Goal: Task Accomplishment & Management: Manage account settings

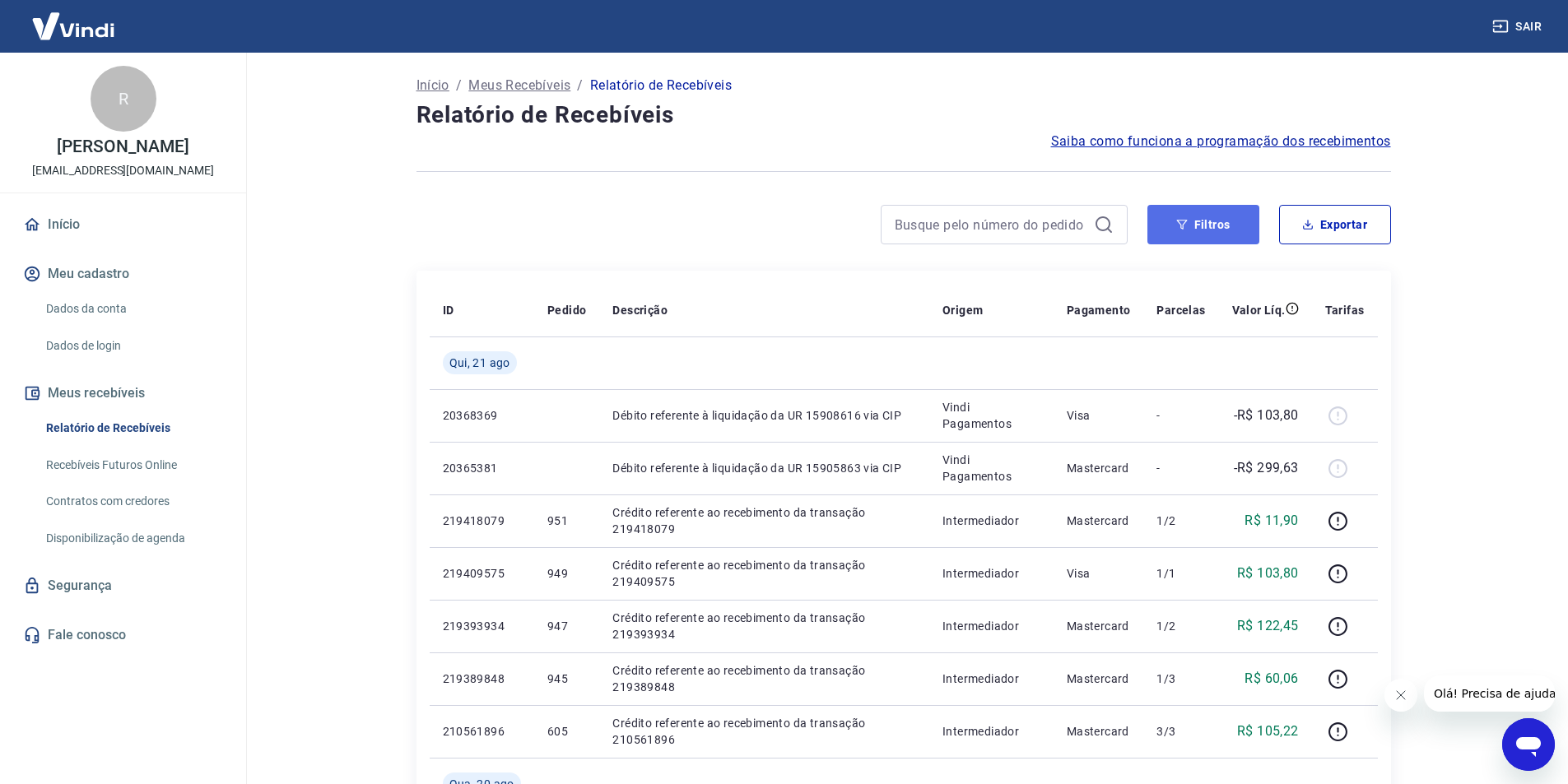
click at [1230, 225] on button "Filtros" at bounding box center [1203, 225] width 112 height 39
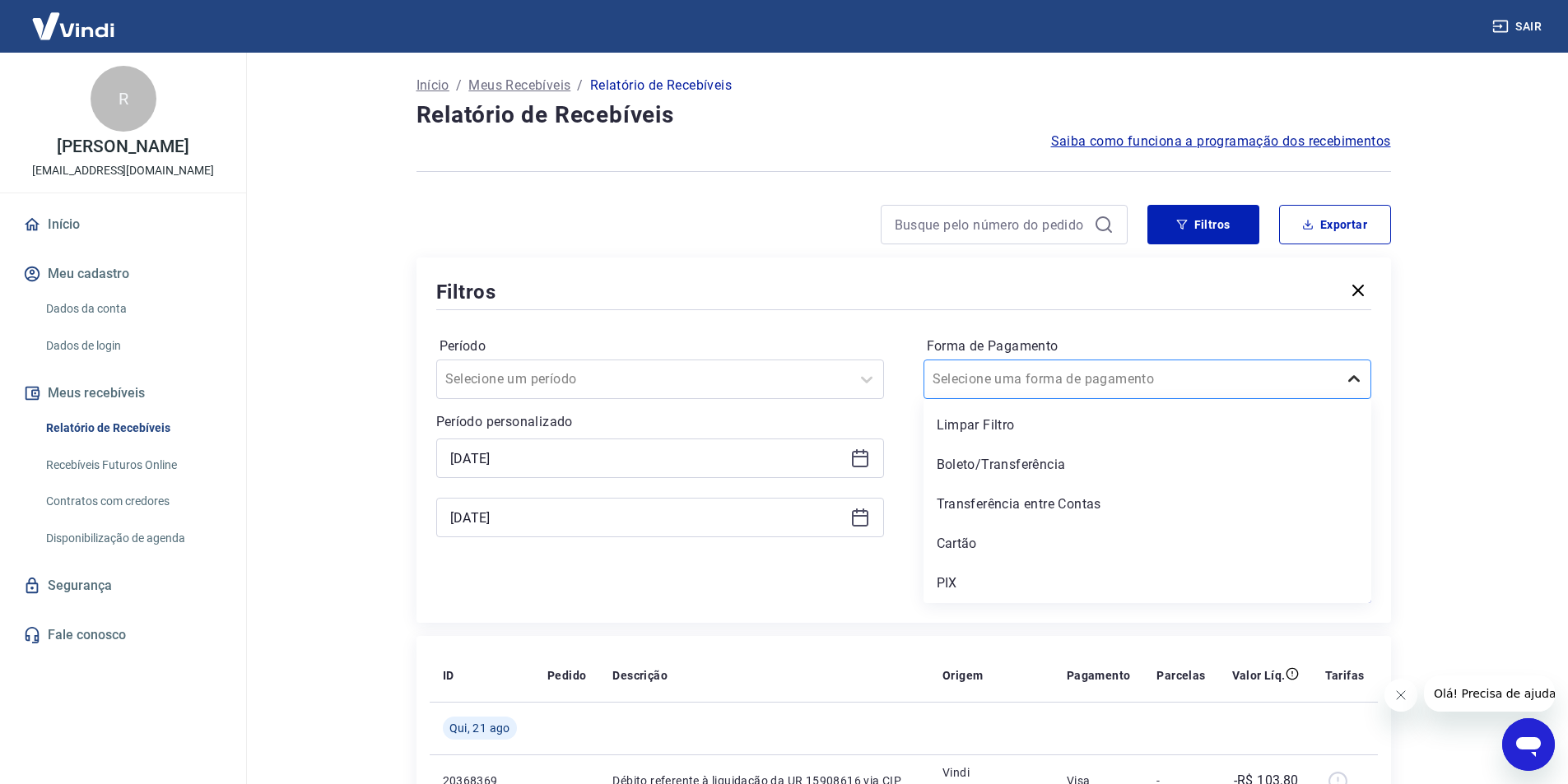
click at [1356, 379] on icon at bounding box center [1354, 378] width 12 height 7
click at [951, 586] on div "PIX" at bounding box center [1147, 583] width 448 height 33
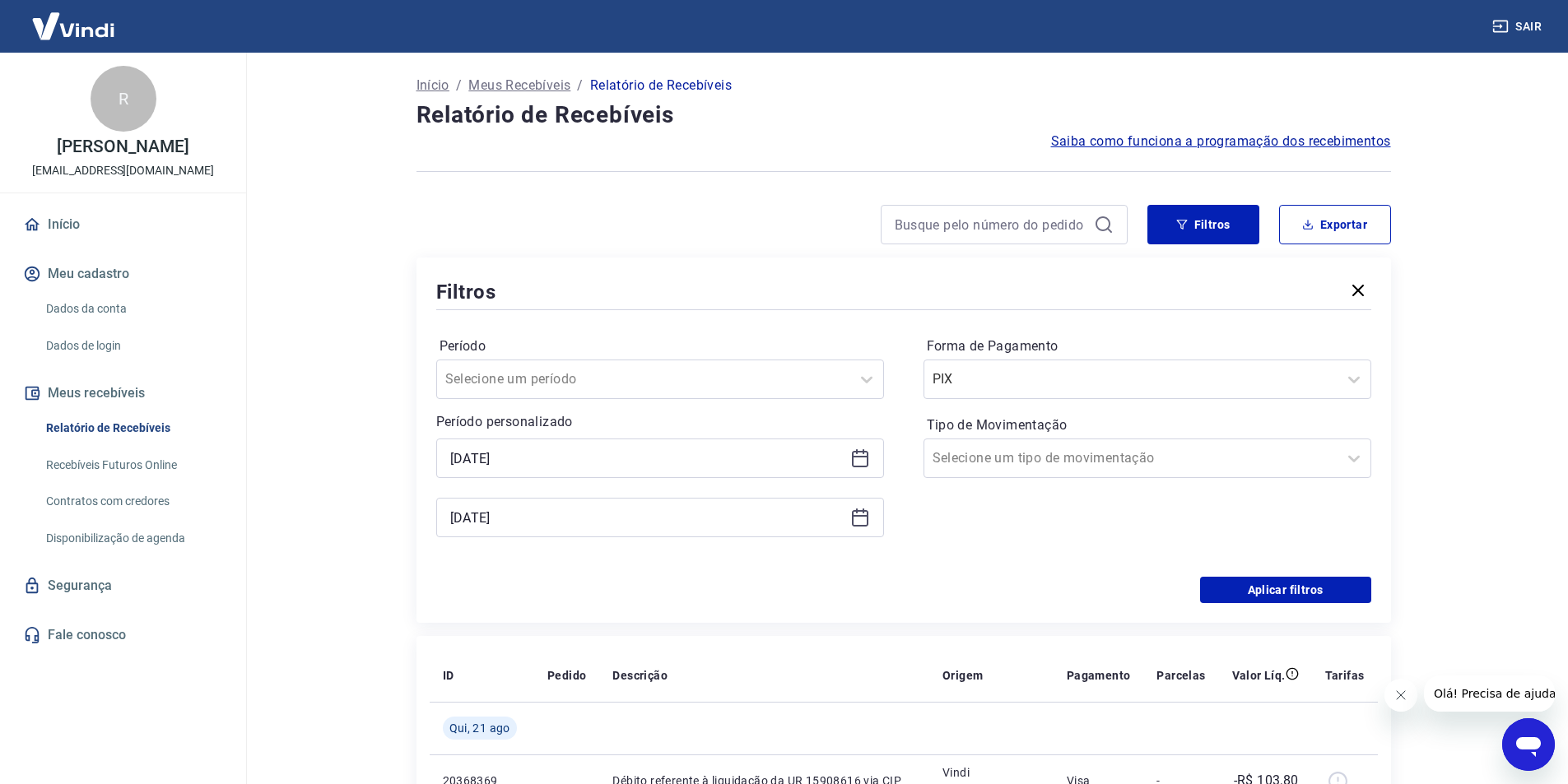
click at [947, 578] on div "Aplicar filtros" at bounding box center [904, 590] width 935 height 26
click at [1289, 591] on button "Aplicar filtros" at bounding box center [1286, 590] width 171 height 26
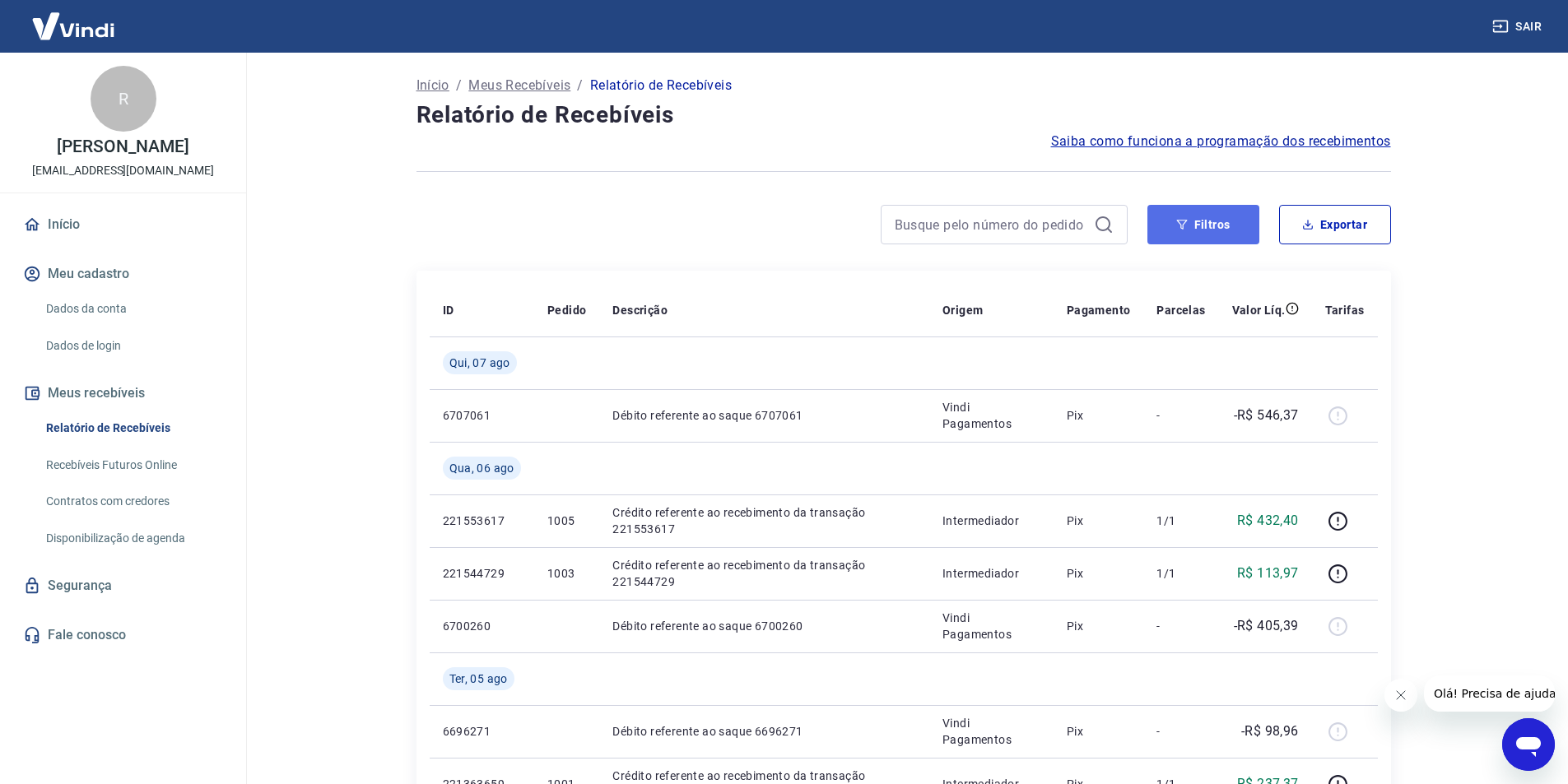
click at [1166, 230] on button "Filtros" at bounding box center [1203, 225] width 112 height 39
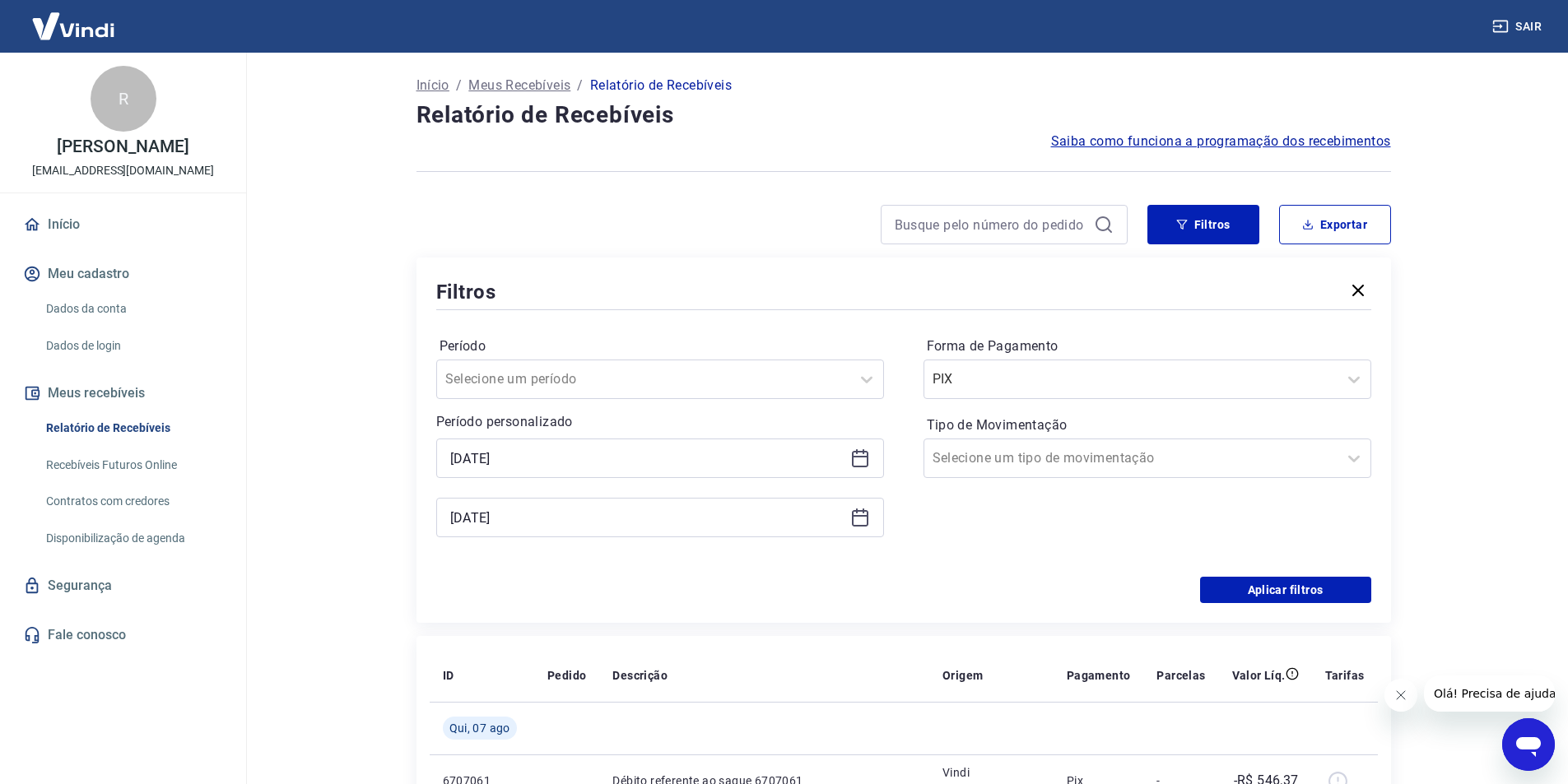
click at [866, 455] on icon at bounding box center [860, 458] width 20 height 20
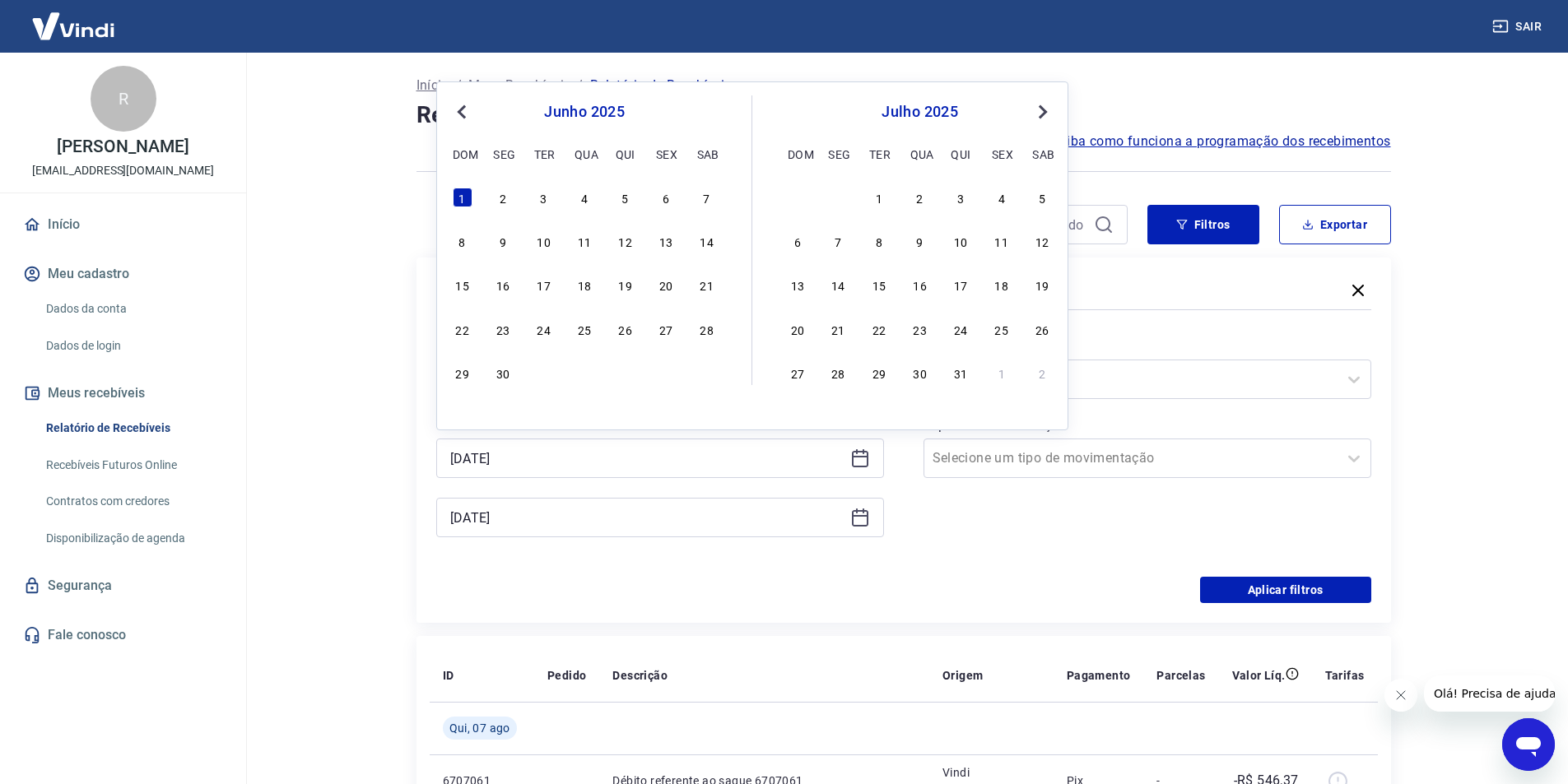
click at [1041, 109] on span "Next Month" at bounding box center [1041, 111] width 0 height 19
click at [997, 197] on div "1" at bounding box center [1002, 197] width 20 height 20
type input "[DATE]"
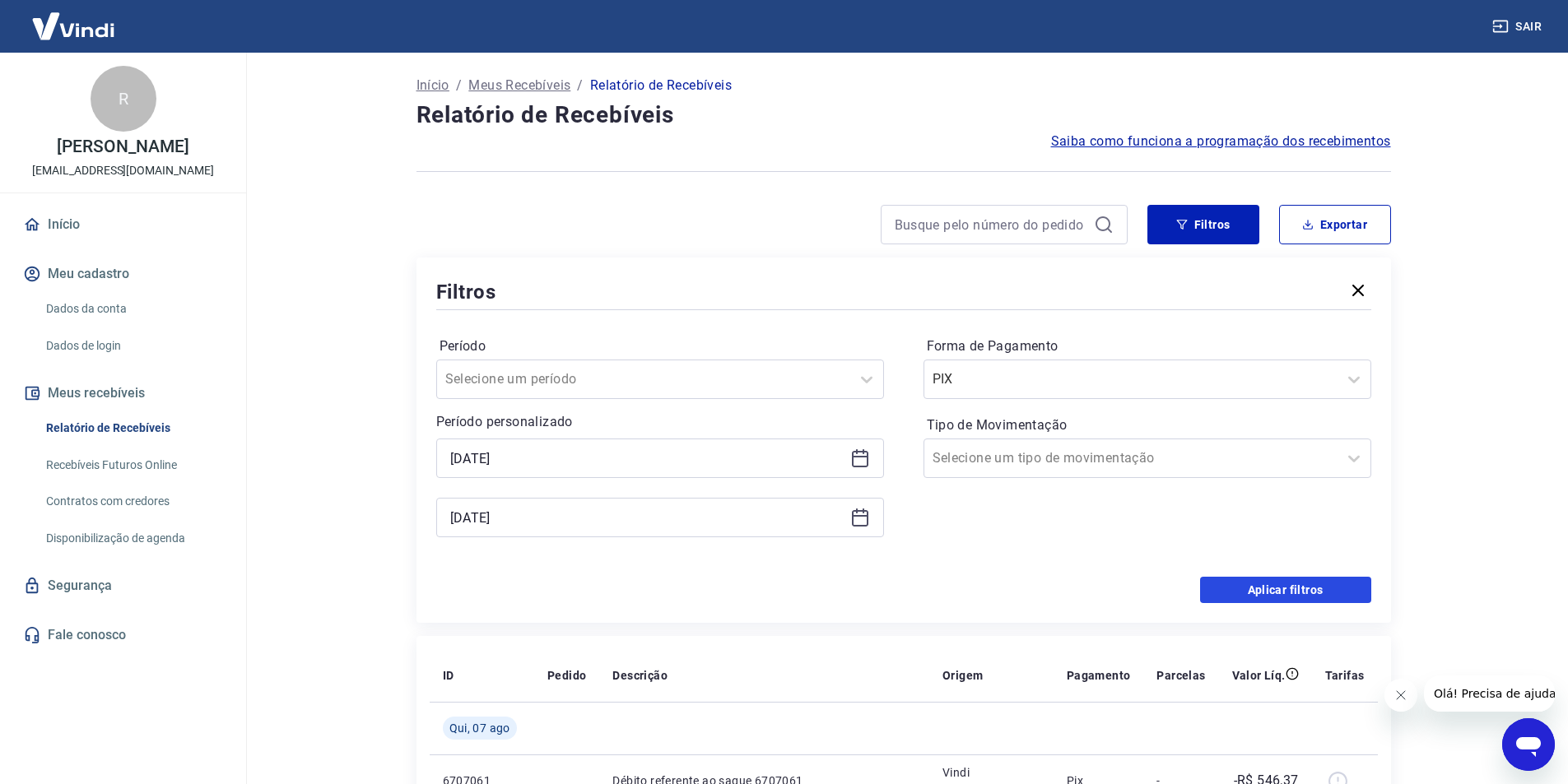
drag, startPoint x: 1253, startPoint y: 596, endPoint x: 1243, endPoint y: 576, distance: 22.4
click at [1252, 596] on button "Aplicar filtros" at bounding box center [1286, 590] width 171 height 26
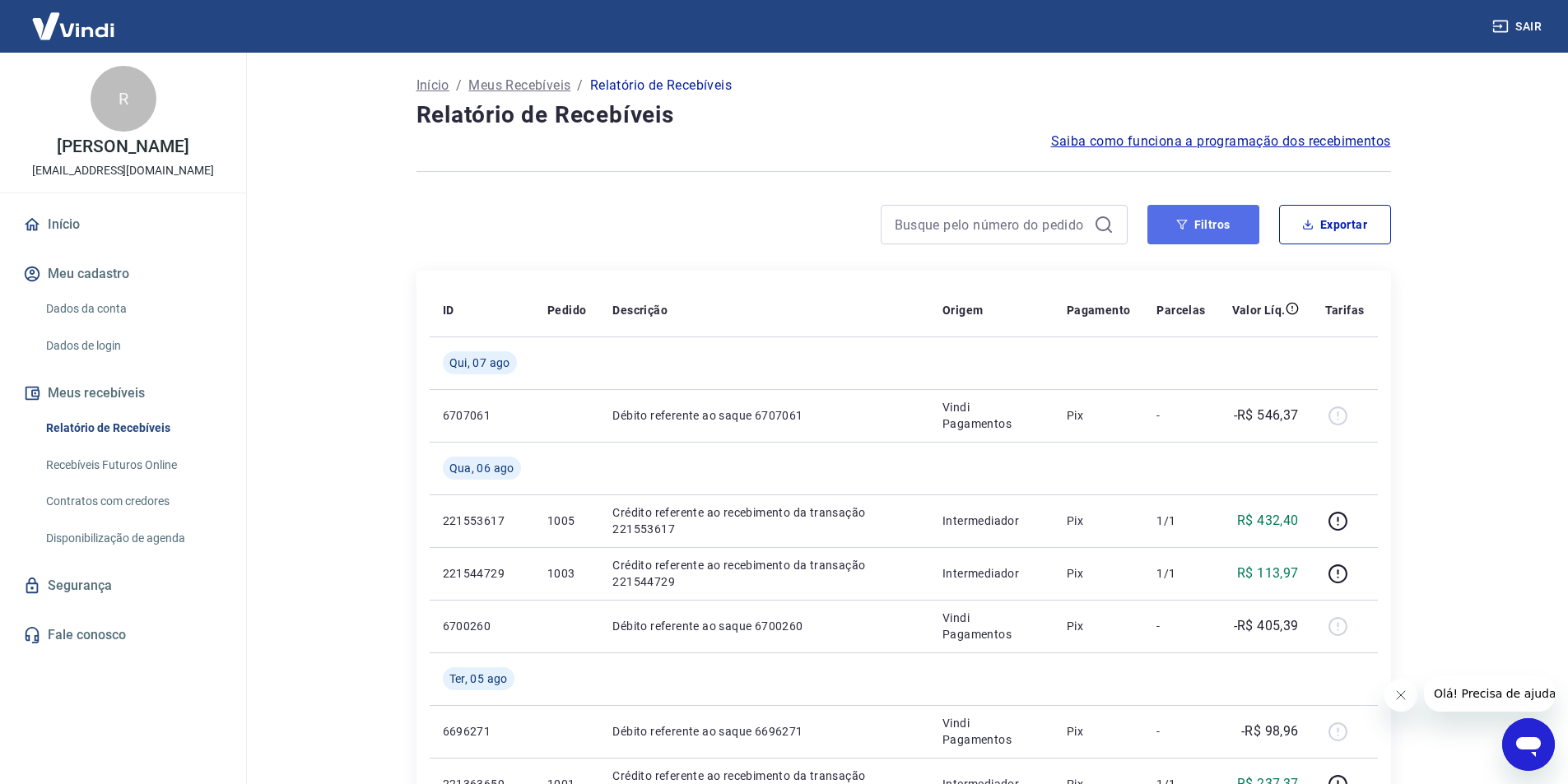
click at [1181, 216] on button "Filtros" at bounding box center [1203, 225] width 112 height 39
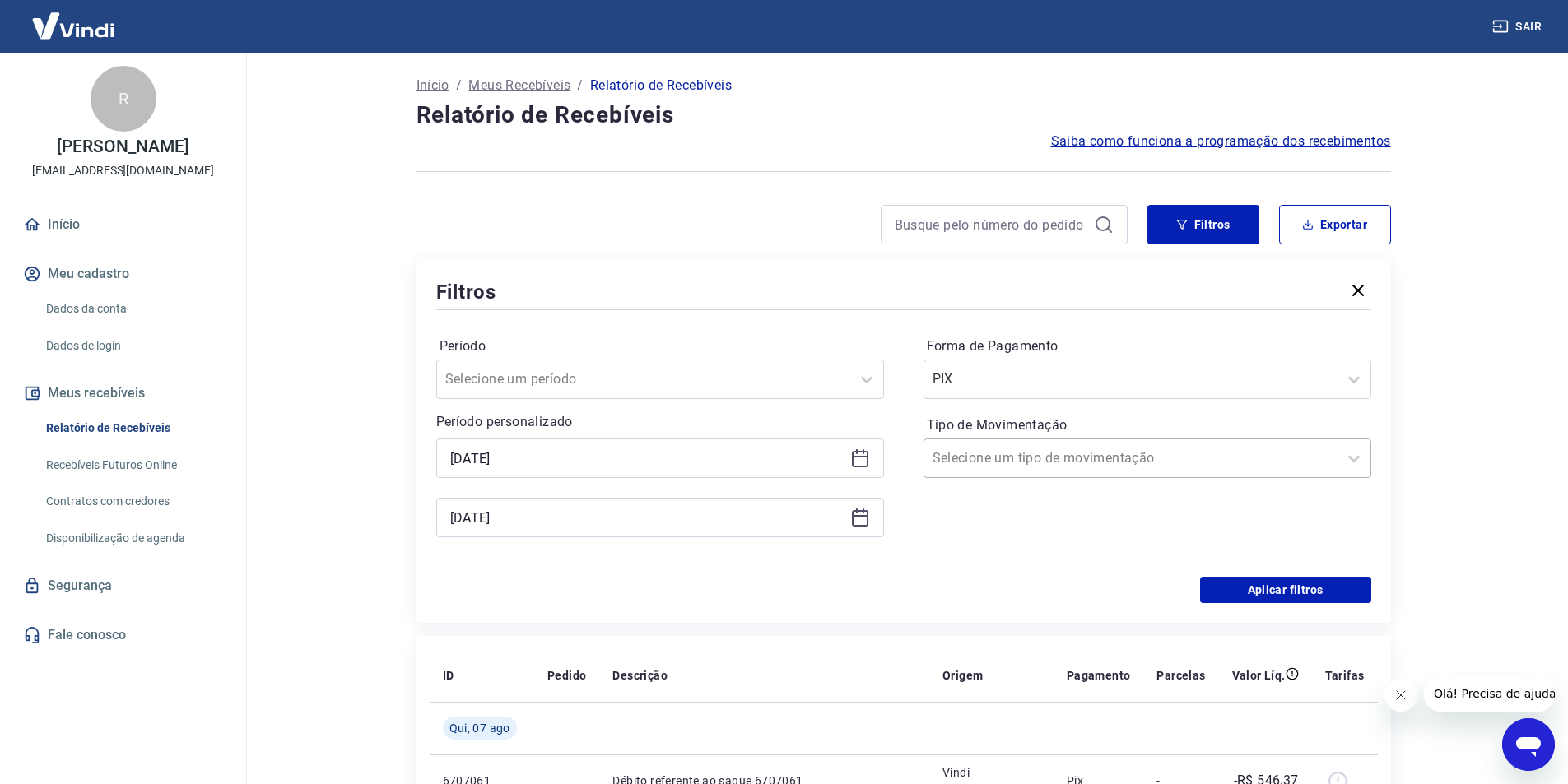
click at [1027, 455] on input "Tipo de Movimentação" at bounding box center [1016, 458] width 166 height 20
drag, startPoint x: 964, startPoint y: 541, endPoint x: 946, endPoint y: 545, distance: 18.4
click at [964, 542] on div "Entrada" at bounding box center [1147, 544] width 448 height 33
click at [1249, 583] on button "Aplicar filtros" at bounding box center [1286, 590] width 171 height 26
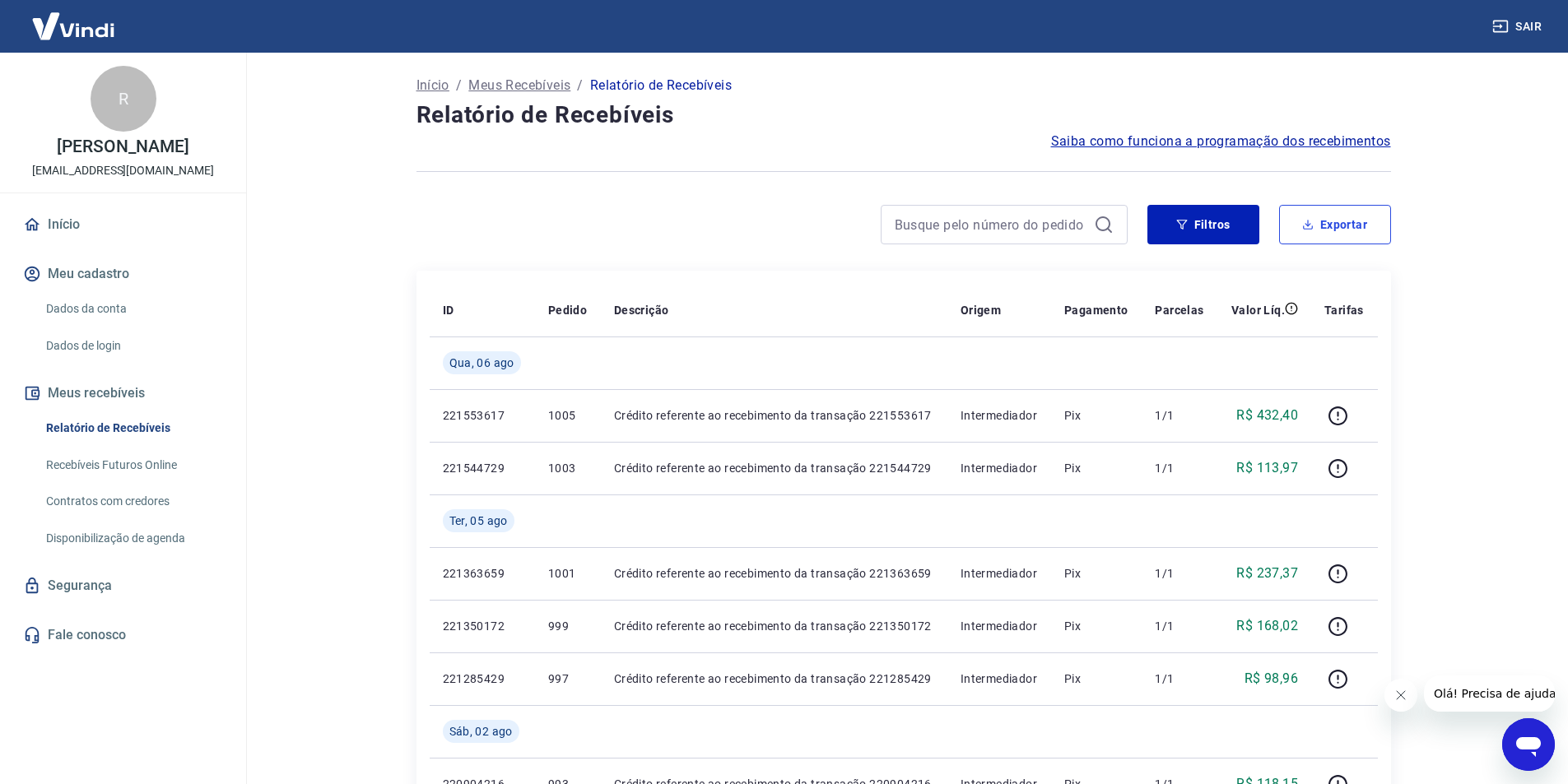
click at [1343, 216] on button "Exportar" at bounding box center [1335, 225] width 112 height 39
type input "[DATE]"
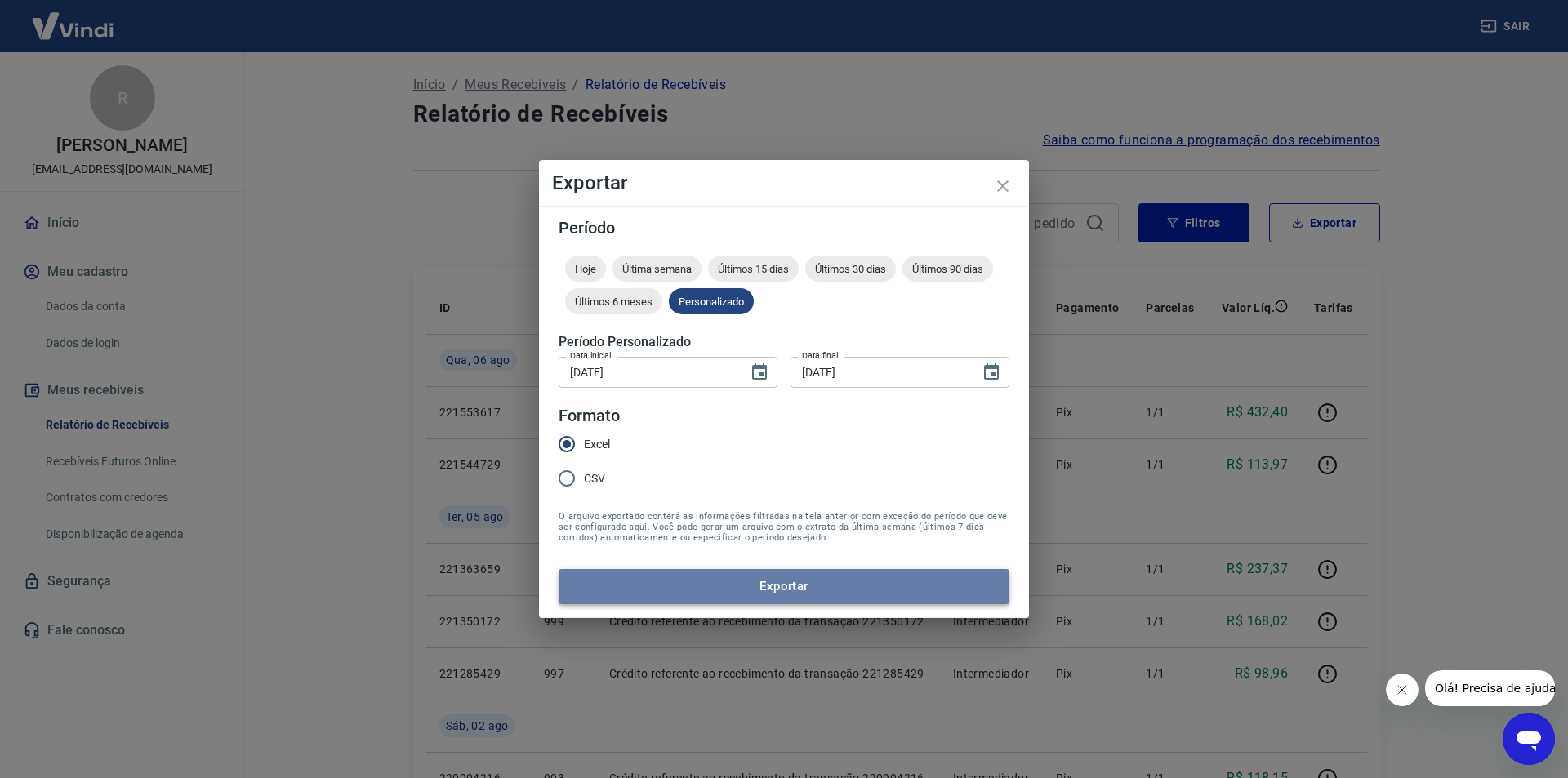
click at [817, 588] on button "Exportar" at bounding box center [784, 586] width 451 height 34
